Goal: Subscribe to service/newsletter

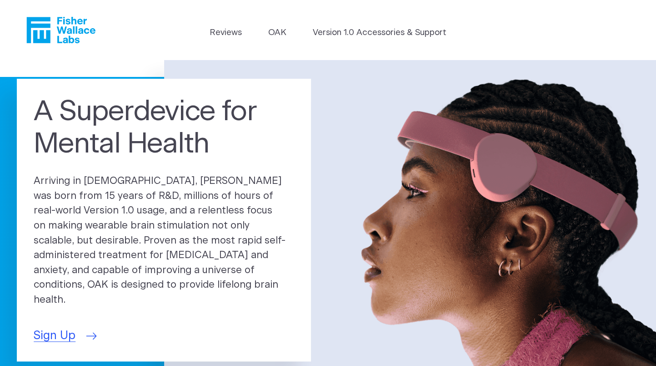
click at [56, 327] on span "Sign Up" at bounding box center [55, 335] width 42 height 17
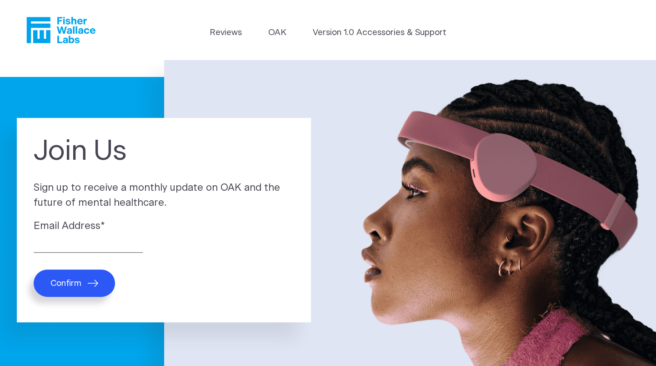
click at [97, 287] on button "Confirm" at bounding box center [74, 282] width 81 height 27
type input "wschmelzer@sbcglobal.net"
click at [82, 290] on button "Confirm" at bounding box center [74, 282] width 81 height 27
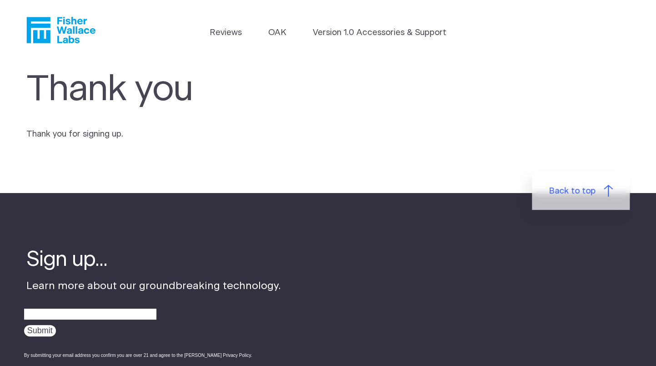
scroll to position [135, 0]
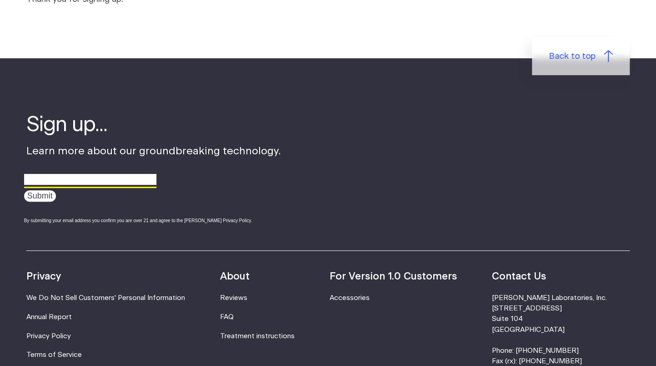
click at [104, 182] on input "email" at bounding box center [90, 179] width 132 height 14
type input "[EMAIL_ADDRESS][DOMAIN_NAME]"
click at [50, 196] on input "Submit" at bounding box center [40, 195] width 32 height 11
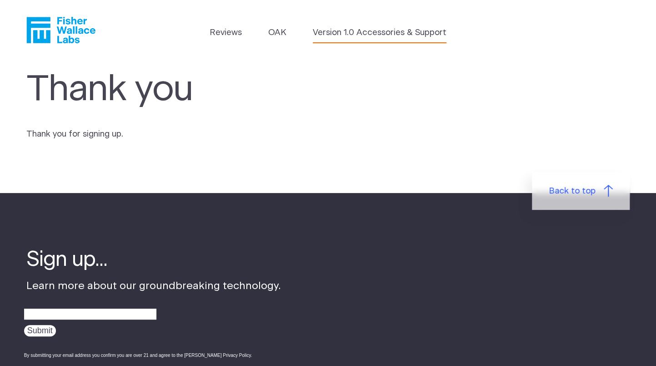
click at [360, 27] on link "Version 1.0 Accessories & Support" at bounding box center [380, 32] width 134 height 13
